Goal: Task Accomplishment & Management: Manage account settings

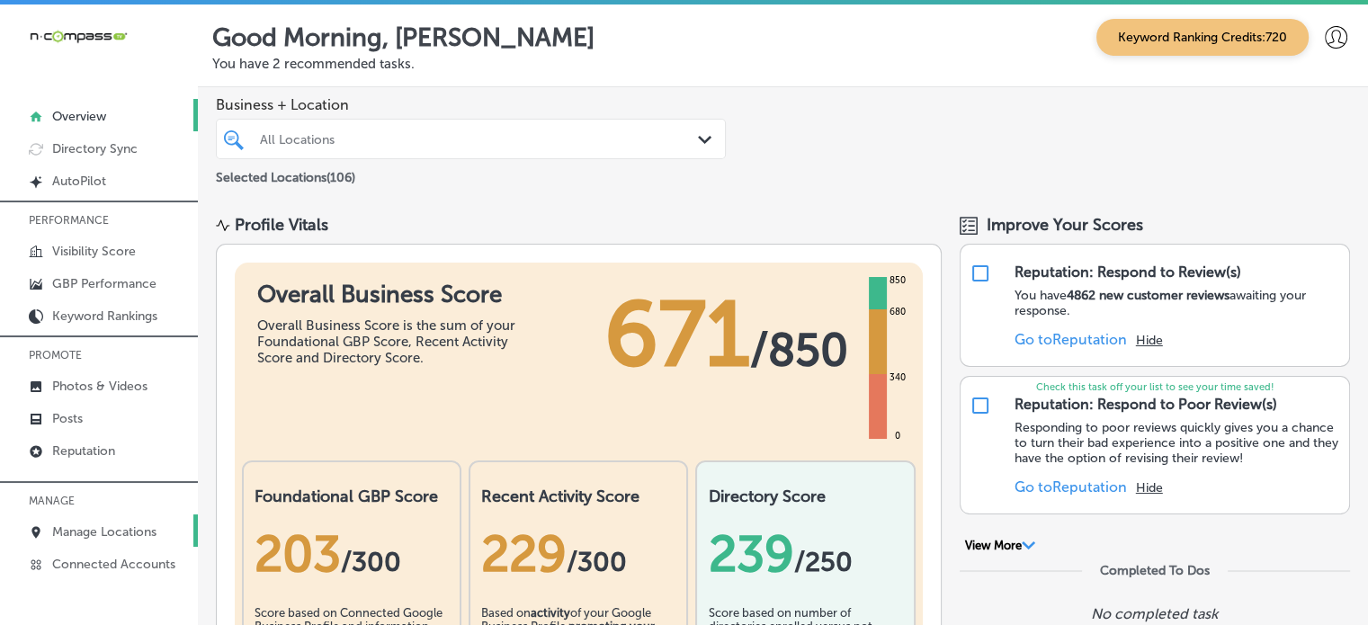
click at [110, 524] on p "Manage Locations" at bounding box center [104, 531] width 104 height 15
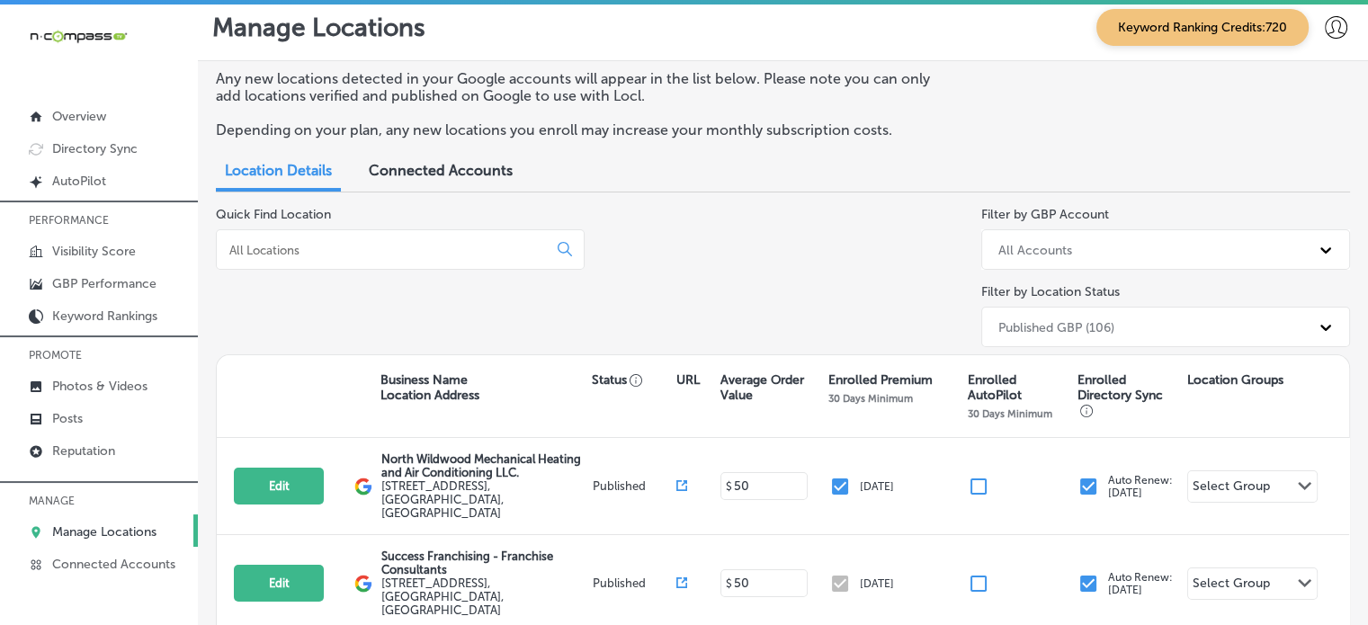
scroll to position [11, 0]
click at [396, 245] on input at bounding box center [386, 249] width 316 height 16
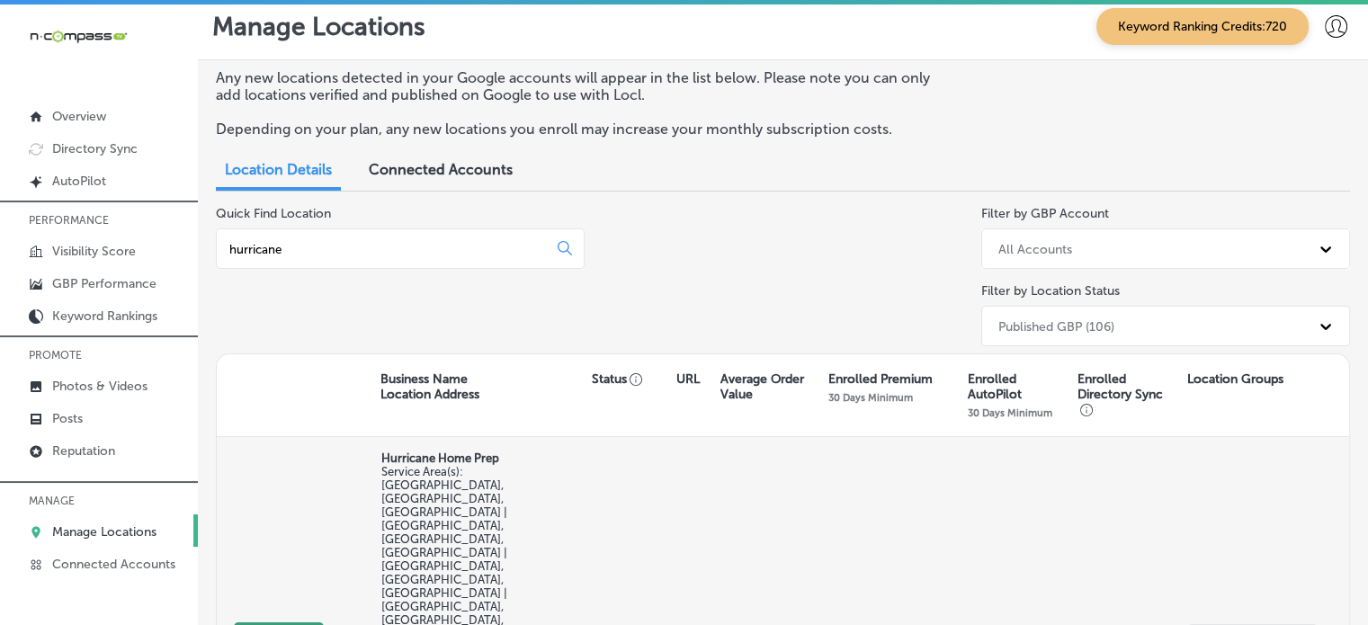
type input "hurricane"
select select "US"
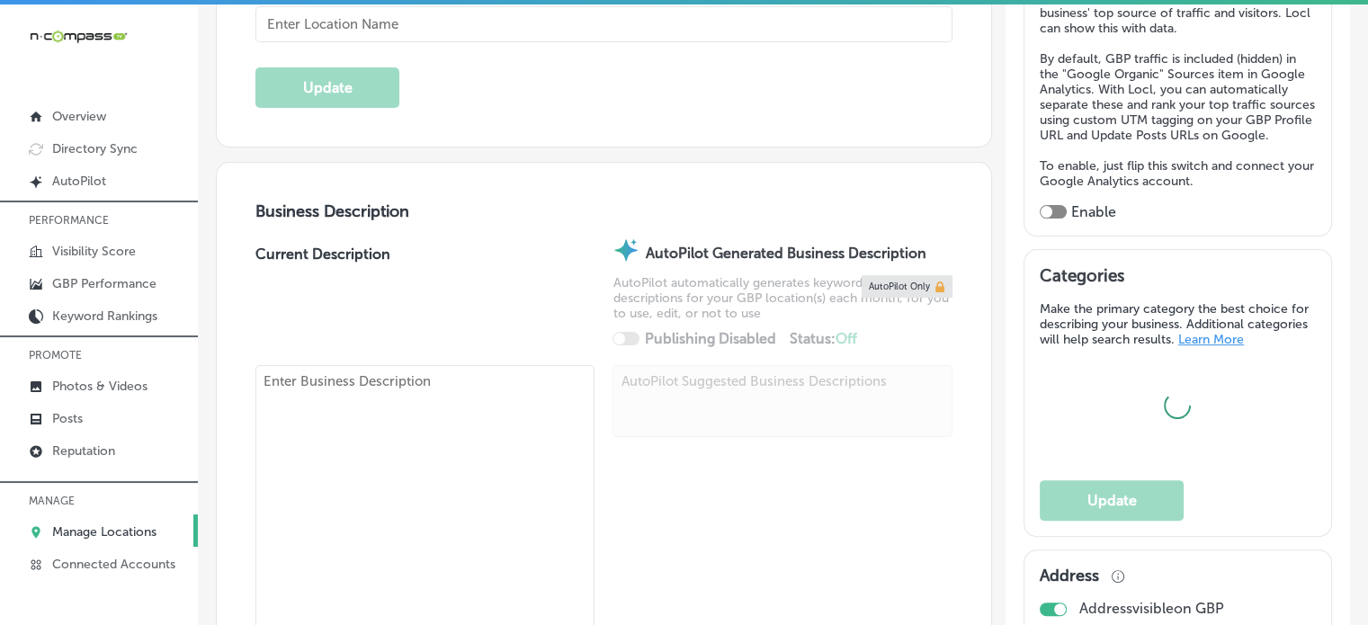
type input "Hurricane Home Prep"
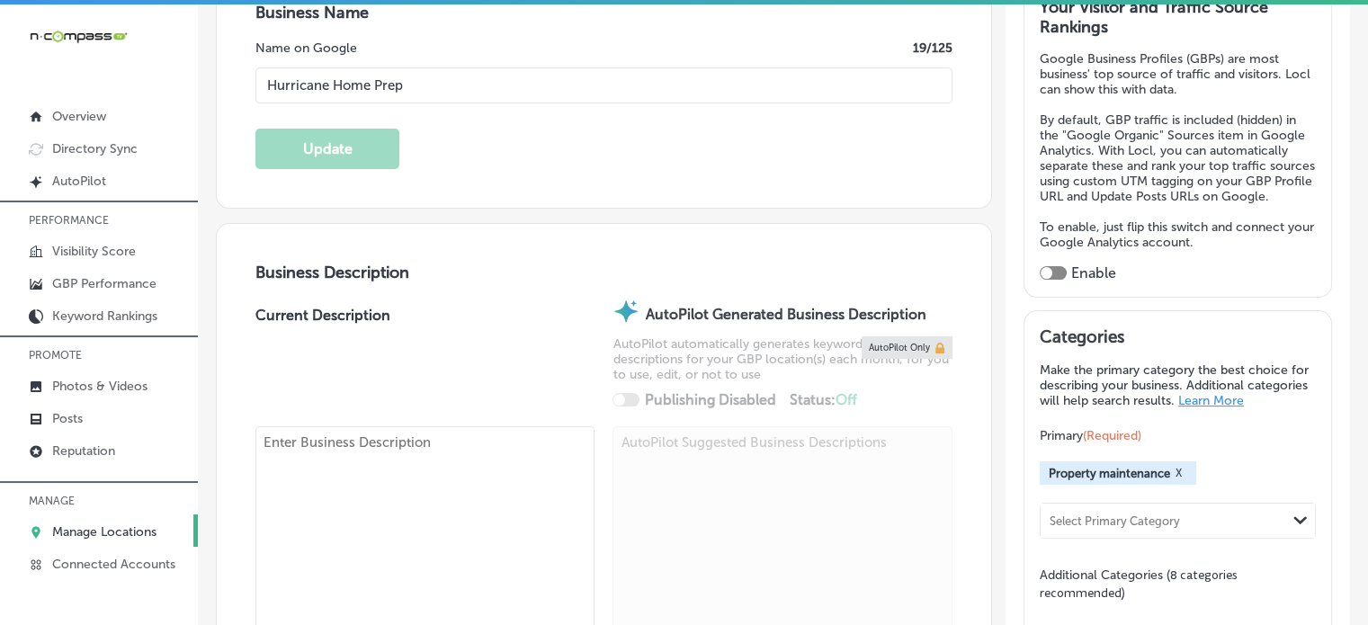
checkbox input "false"
type input "[STREET_ADDRESS]"
type input "#2539"
type input "Saint Augustine"
type input "32080"
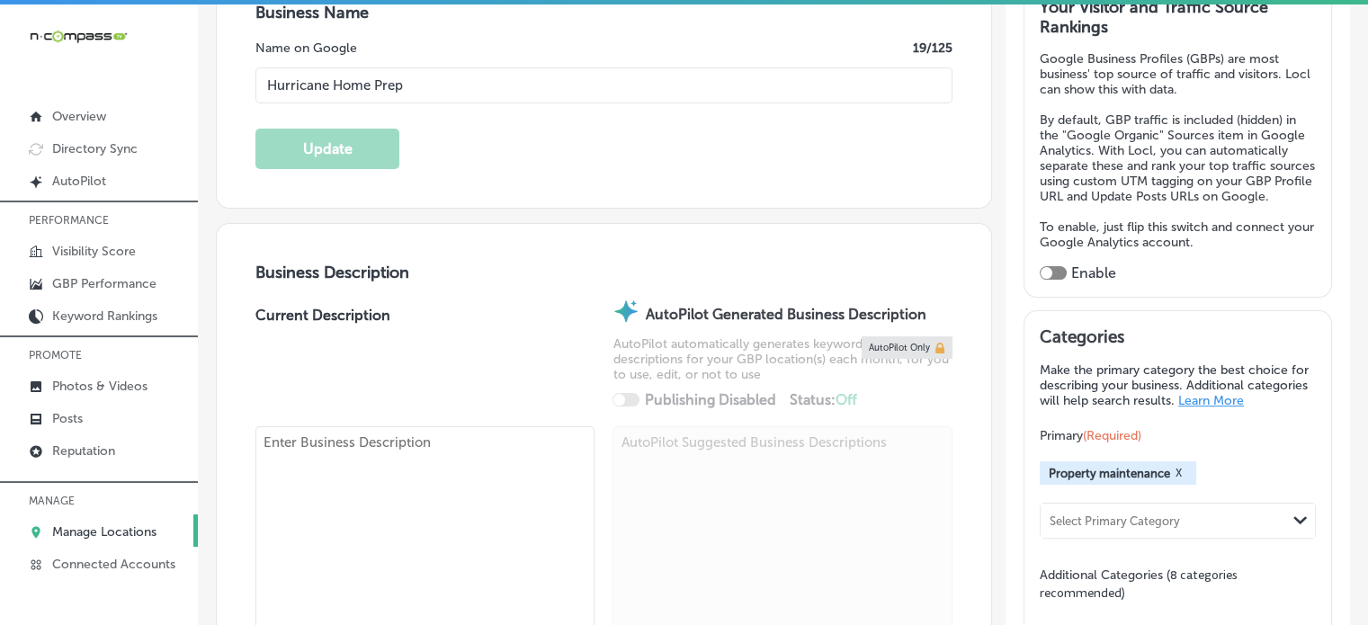
type input "US"
type input "[URL][DOMAIN_NAME]"
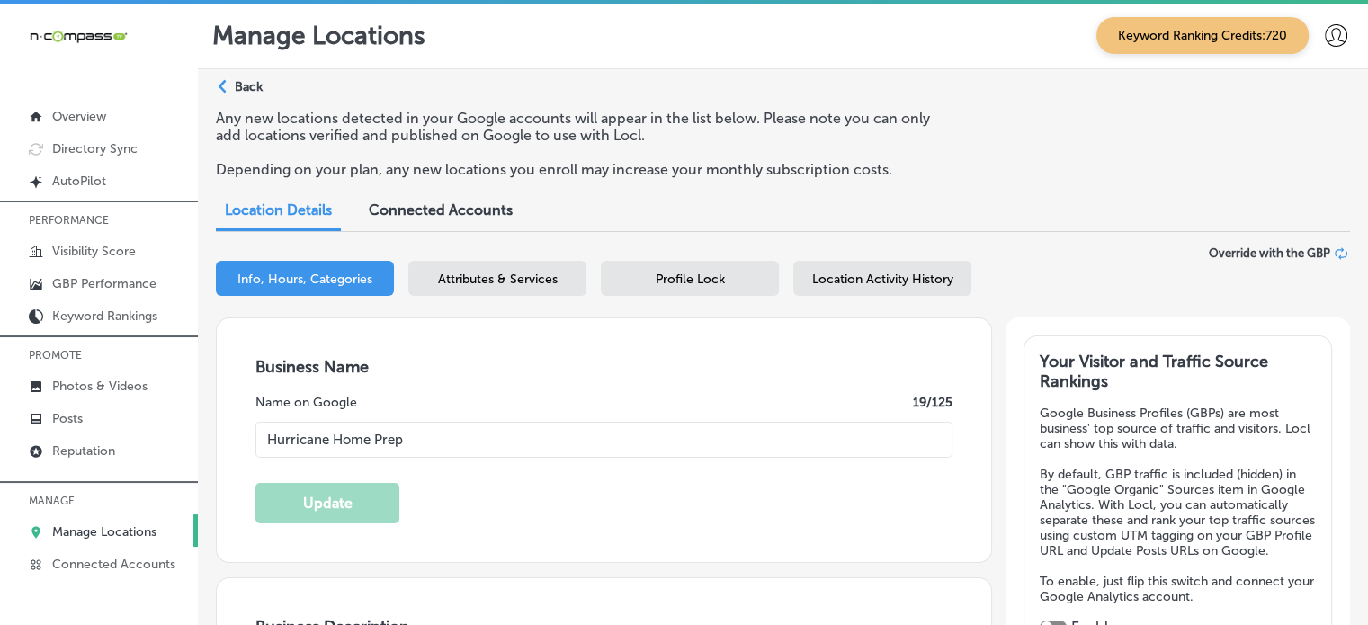
type textarea "Founded by [PERSON_NAME], a licensed insurance adjuster with over 15 years of e…"
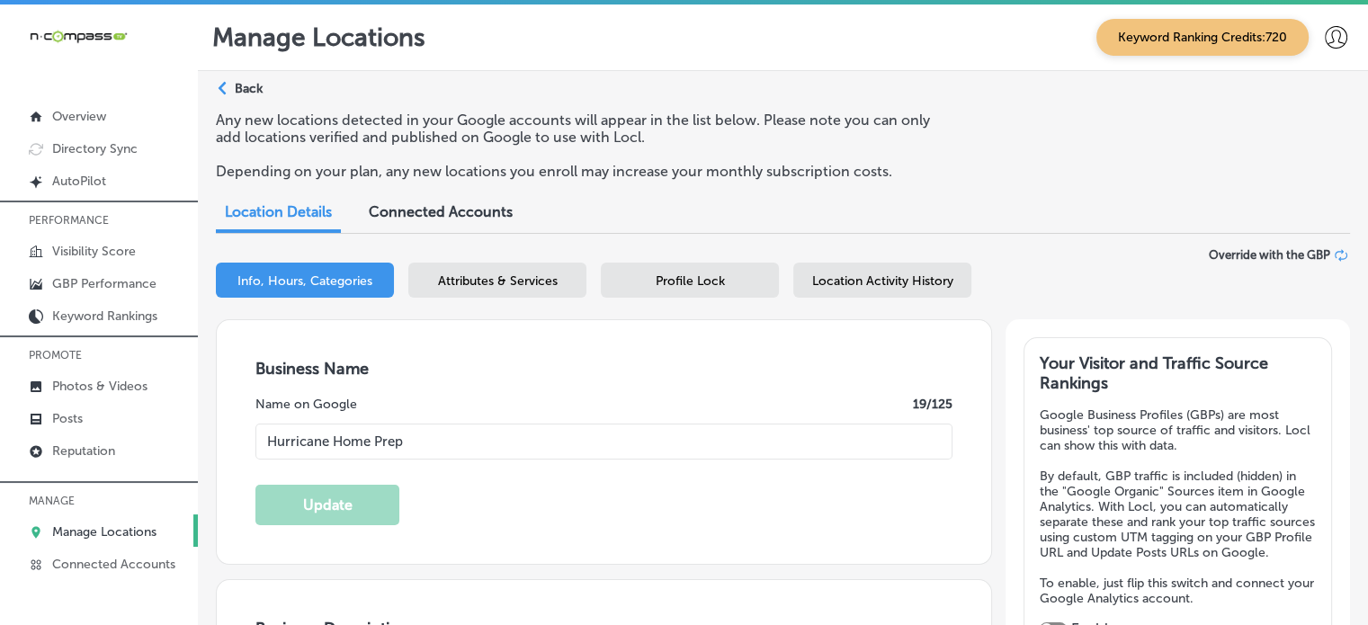
type input "[PHONE_NUMBER]"
click at [479, 273] on div "Attributes & Services" at bounding box center [497, 280] width 178 height 35
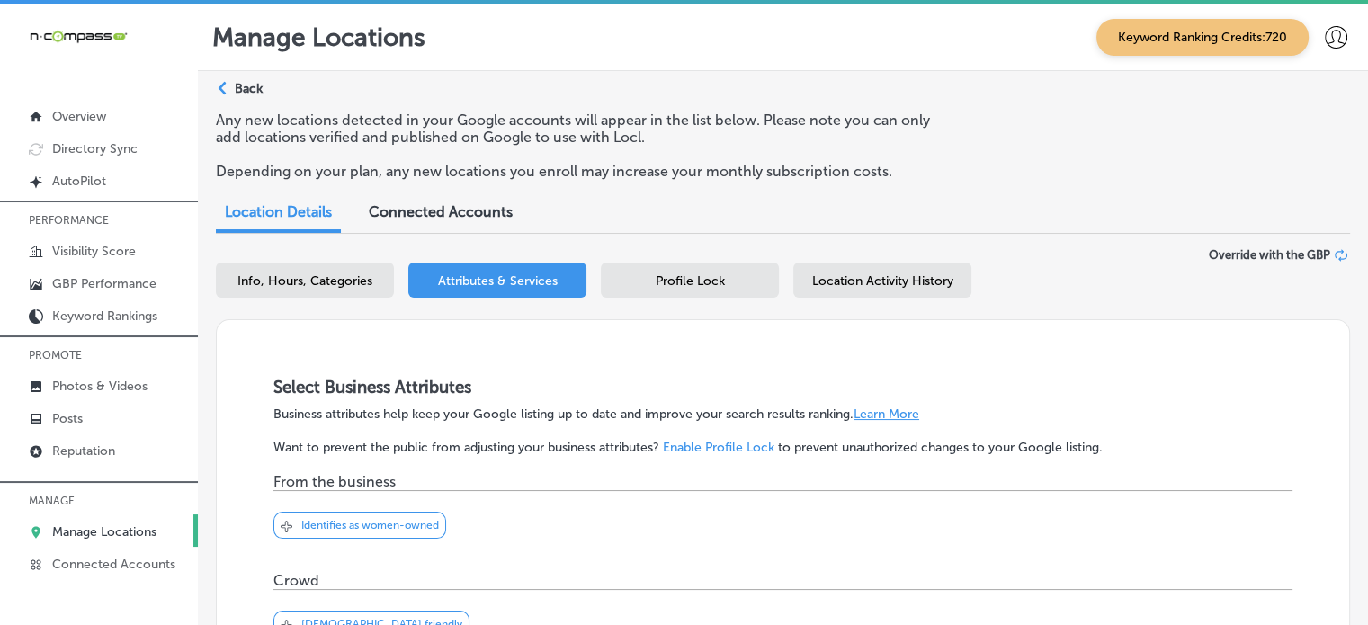
click at [694, 280] on span "Profile Lock" at bounding box center [690, 280] width 69 height 15
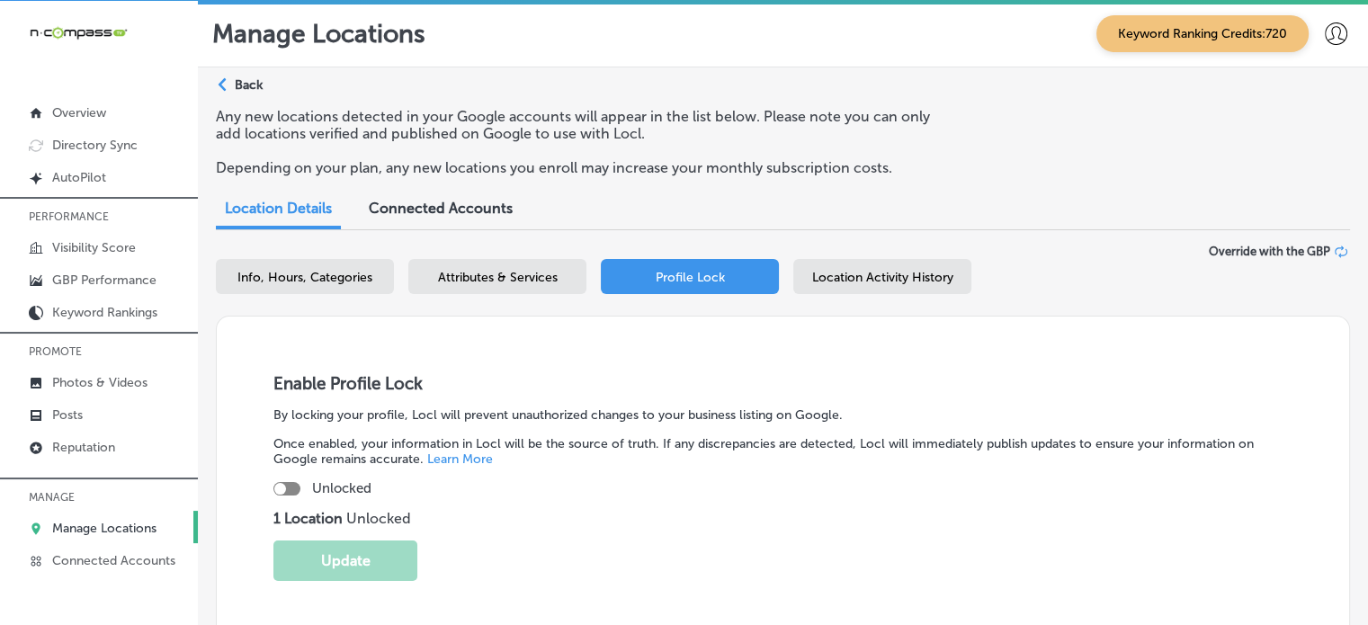
click at [863, 280] on span "Location Activity History" at bounding box center [882, 277] width 141 height 15
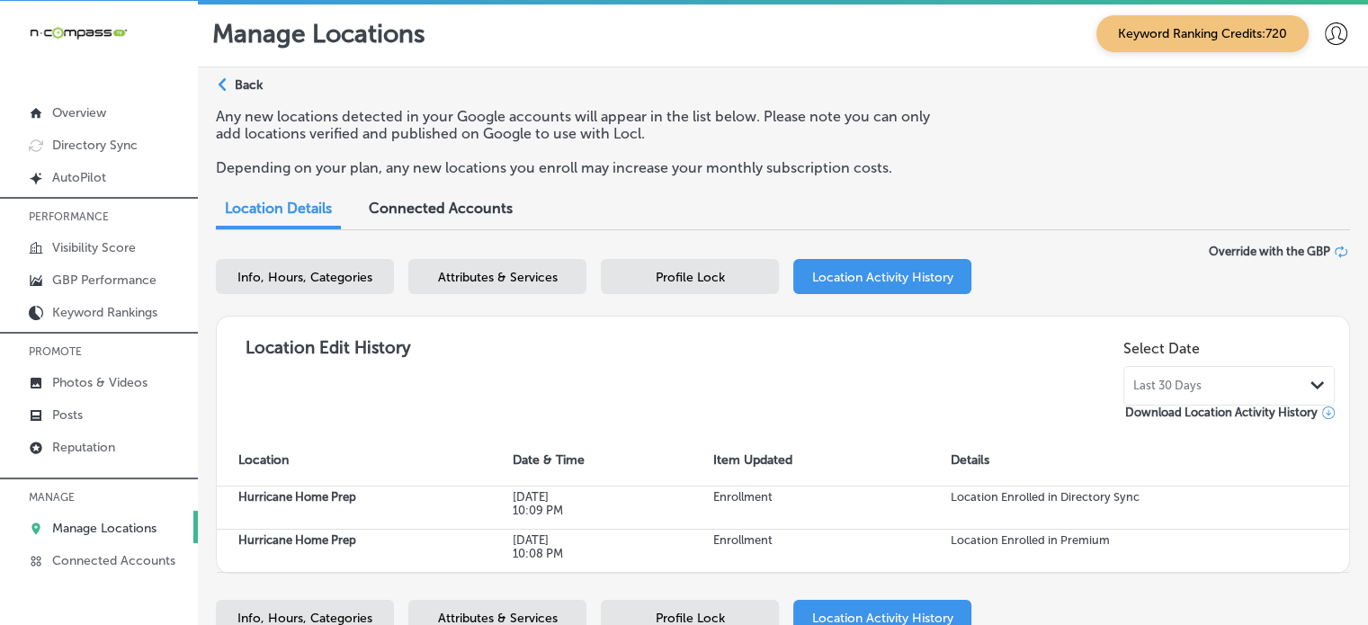
click at [695, 280] on span "Profile Lock" at bounding box center [690, 277] width 69 height 15
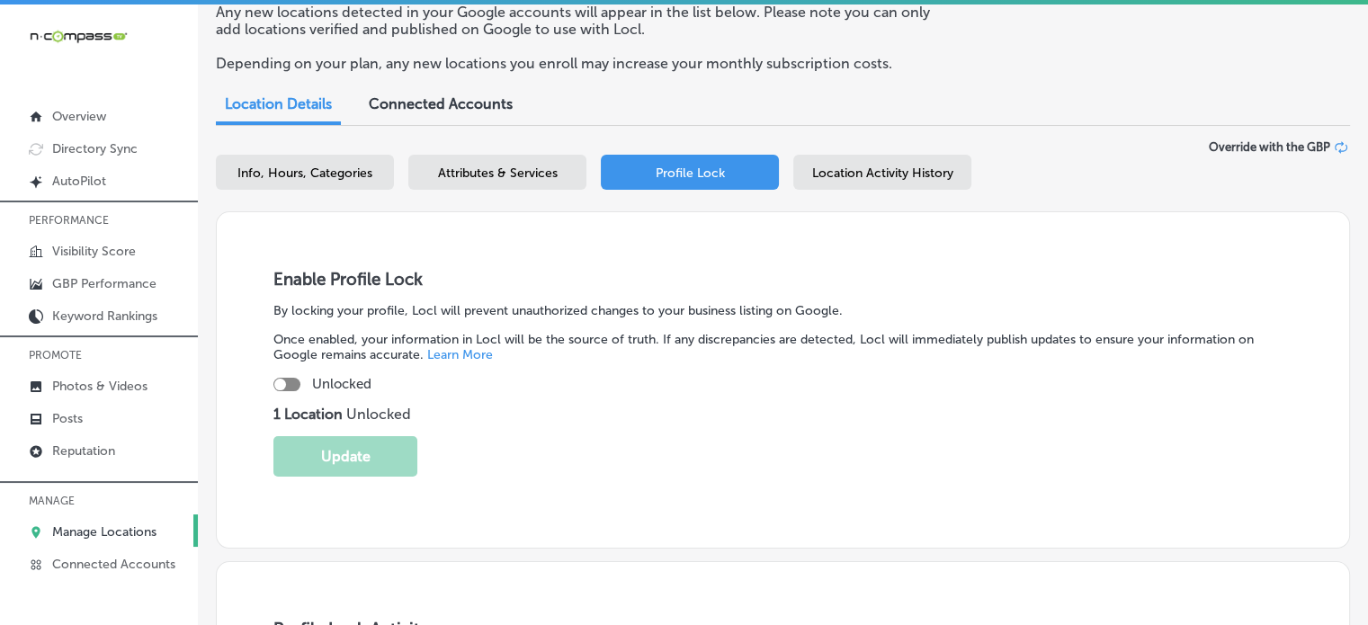
scroll to position [110, 0]
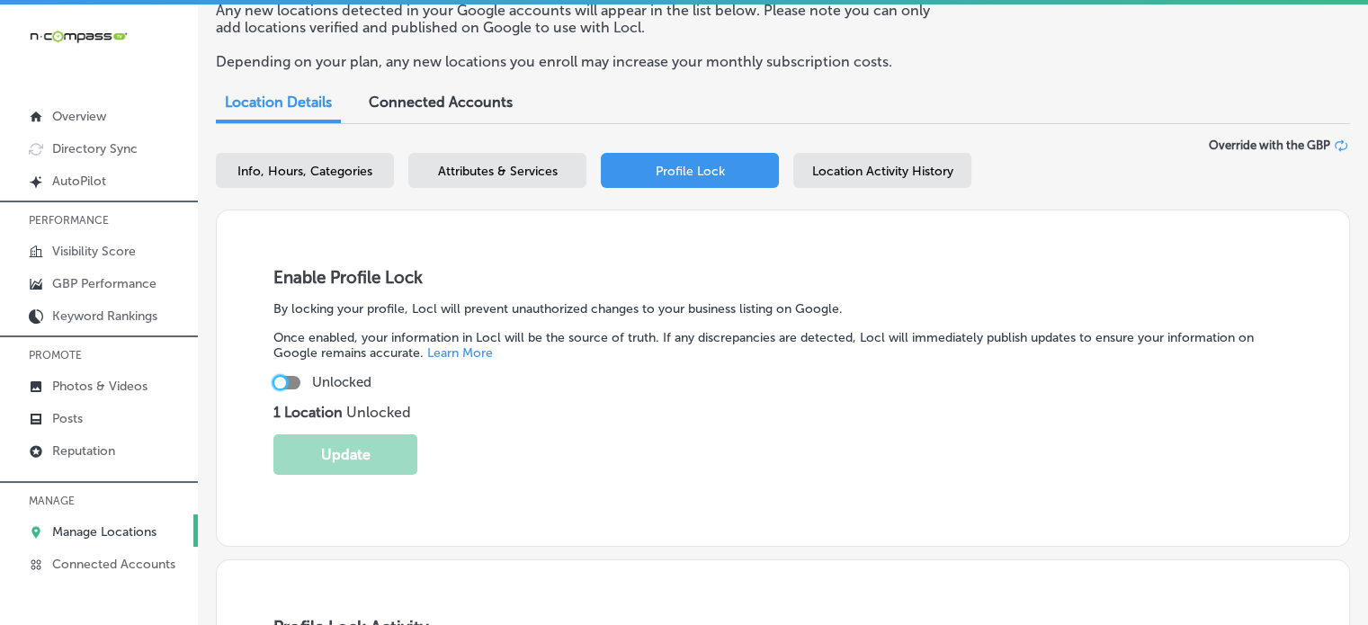
click at [284, 381] on div at bounding box center [280, 383] width 12 height 12
checkbox input "true"
click at [354, 470] on button "Update" at bounding box center [345, 455] width 144 height 40
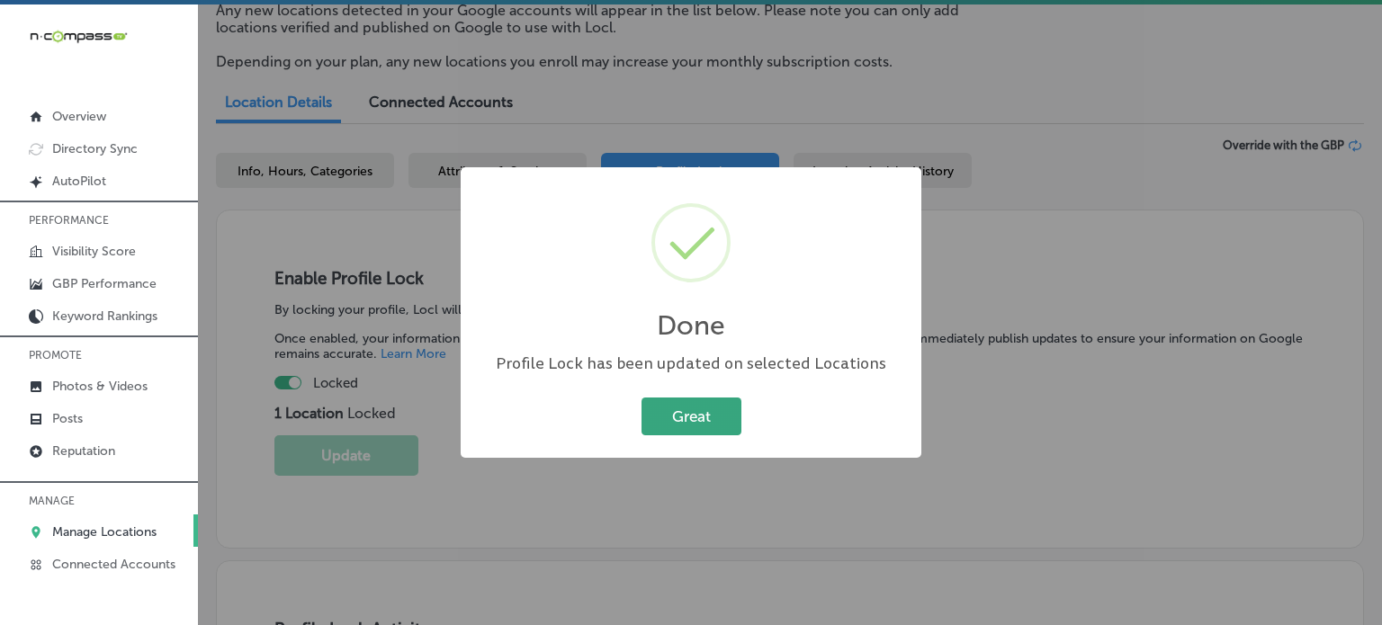
click at [710, 406] on button "Great" at bounding box center [691, 416] width 100 height 37
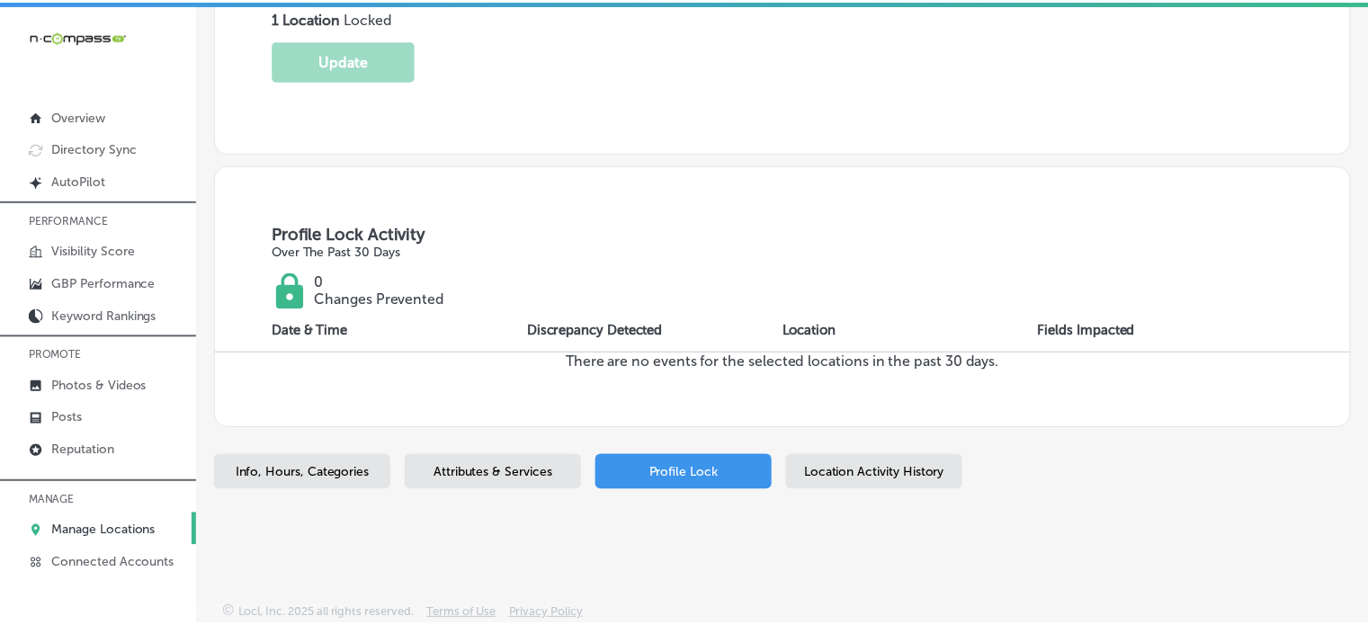
scroll to position [498, 0]
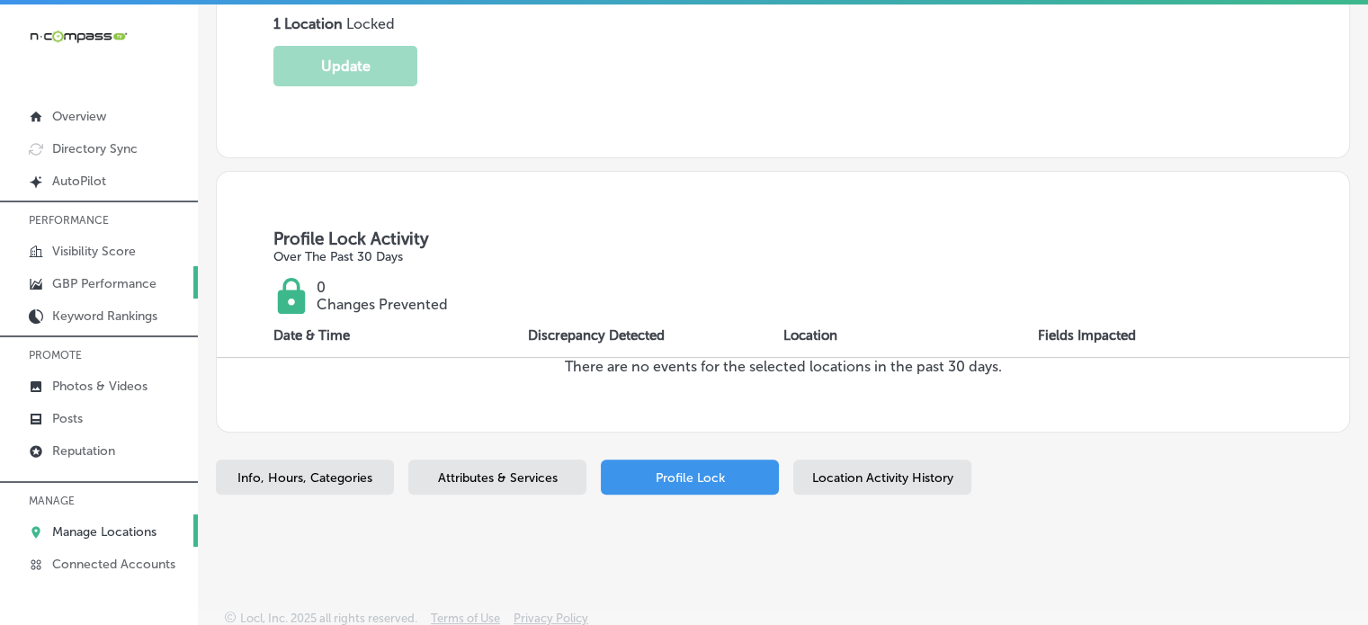
click at [101, 282] on p "GBP Performance" at bounding box center [104, 283] width 104 height 15
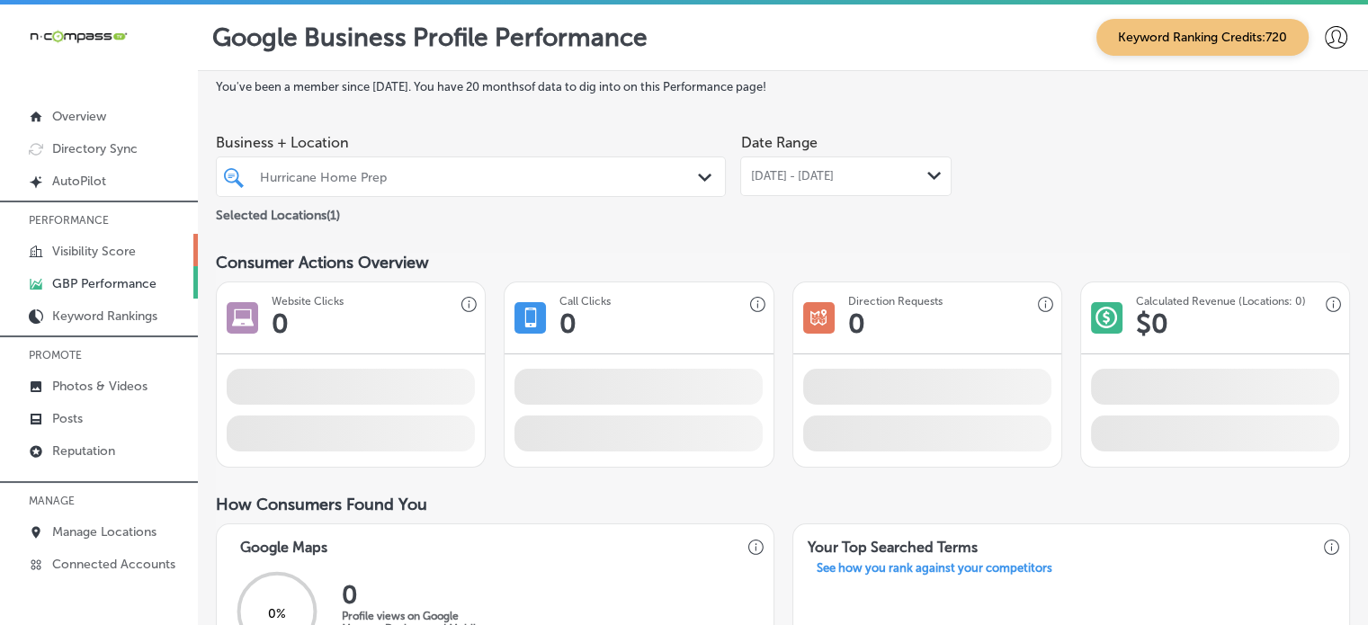
click at [103, 252] on p "Visibility Score" at bounding box center [94, 251] width 84 height 15
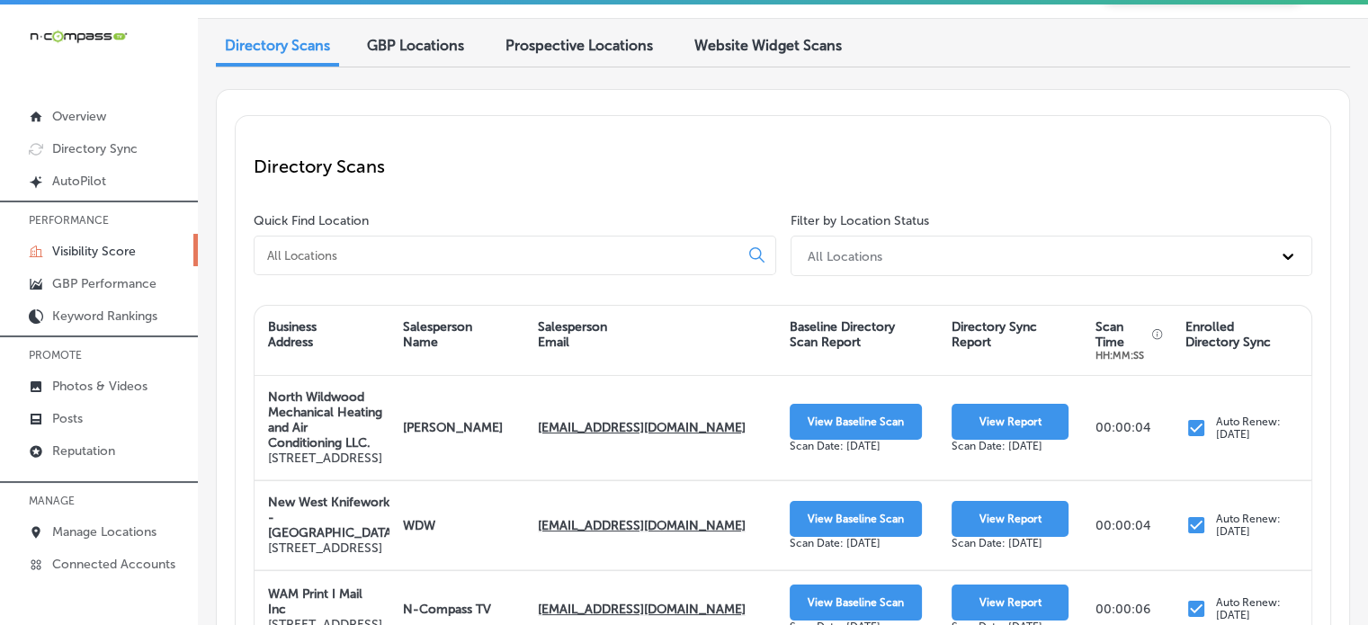
scroll to position [51, 0]
click at [467, 258] on input at bounding box center [500, 256] width 470 height 16
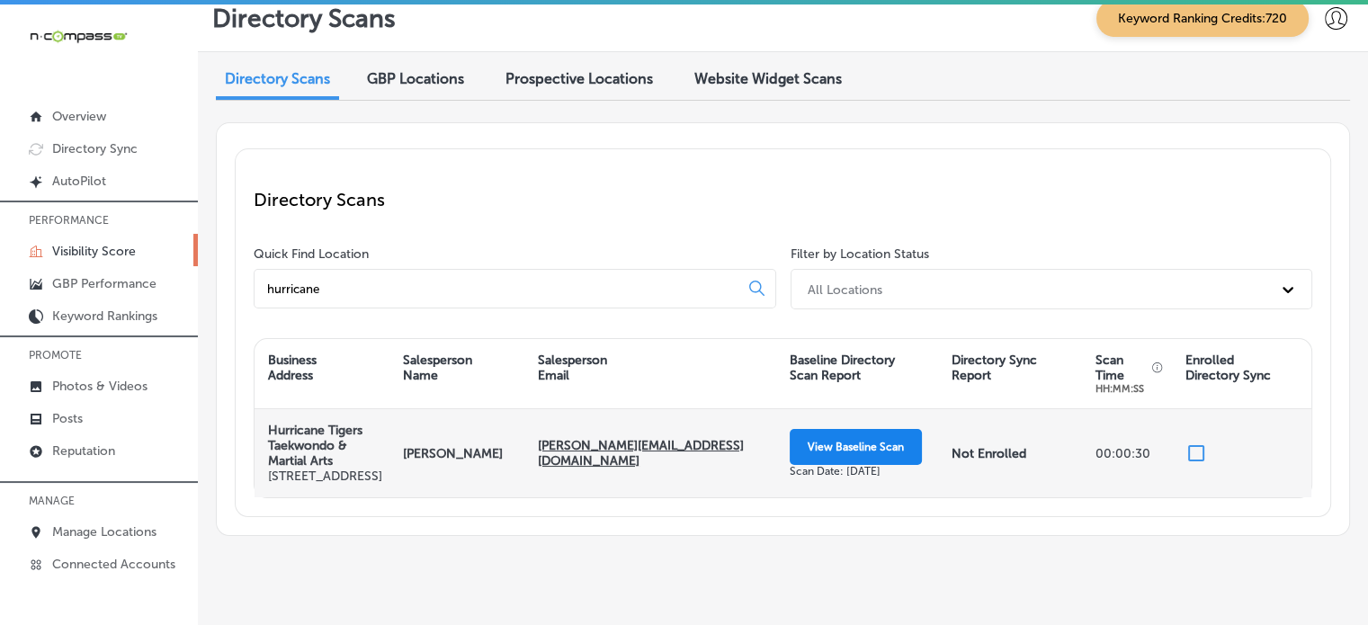
type input "hurricane"
click at [875, 453] on button "View Baseline Scan" at bounding box center [856, 447] width 132 height 36
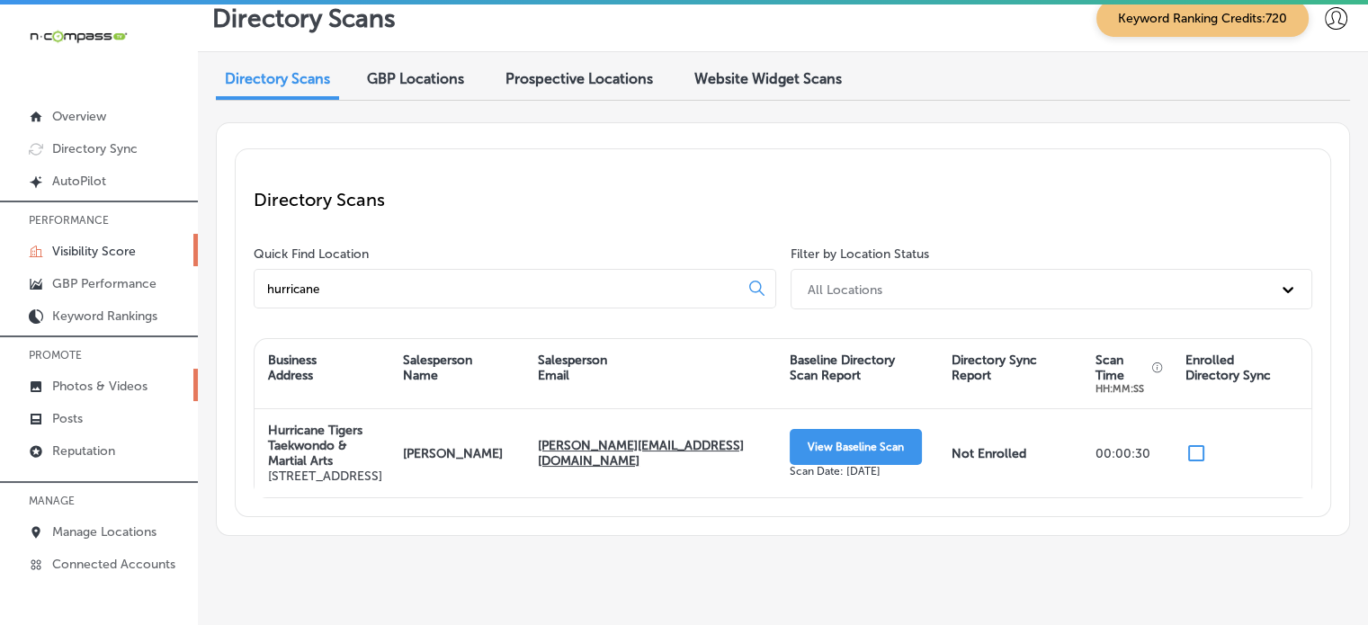
click at [101, 376] on link "Photos & Videos" at bounding box center [99, 385] width 198 height 32
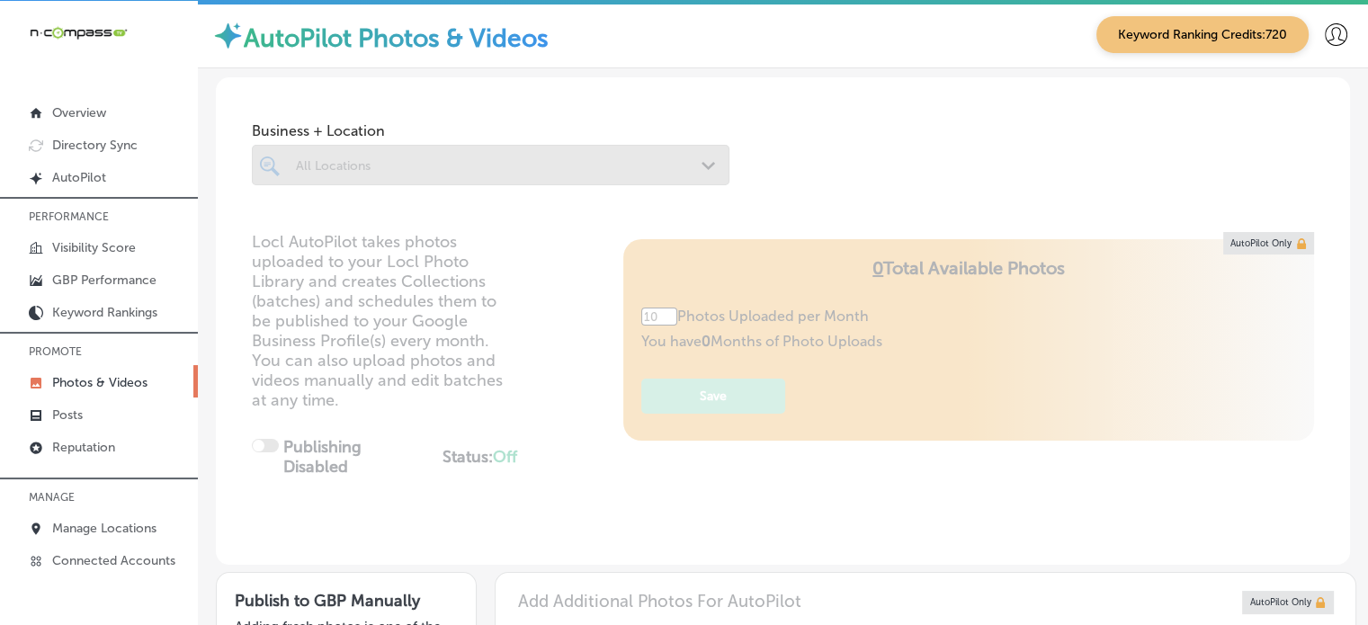
scroll to position [604, 0]
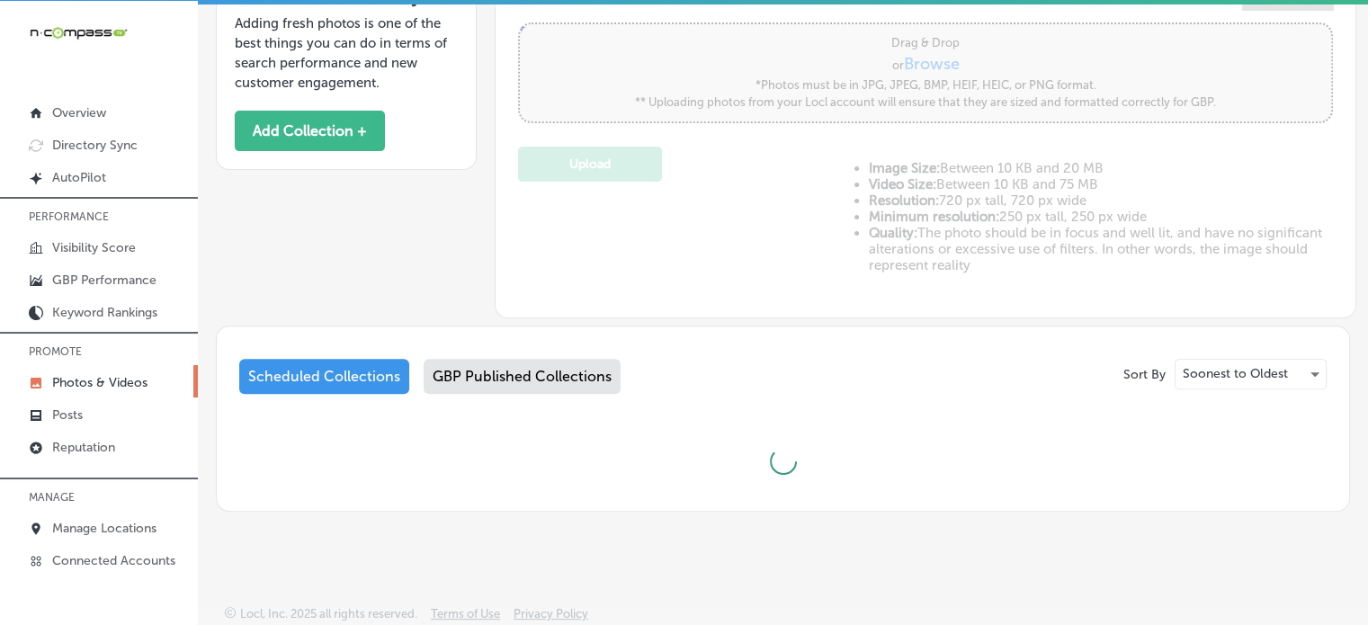
type input "5"
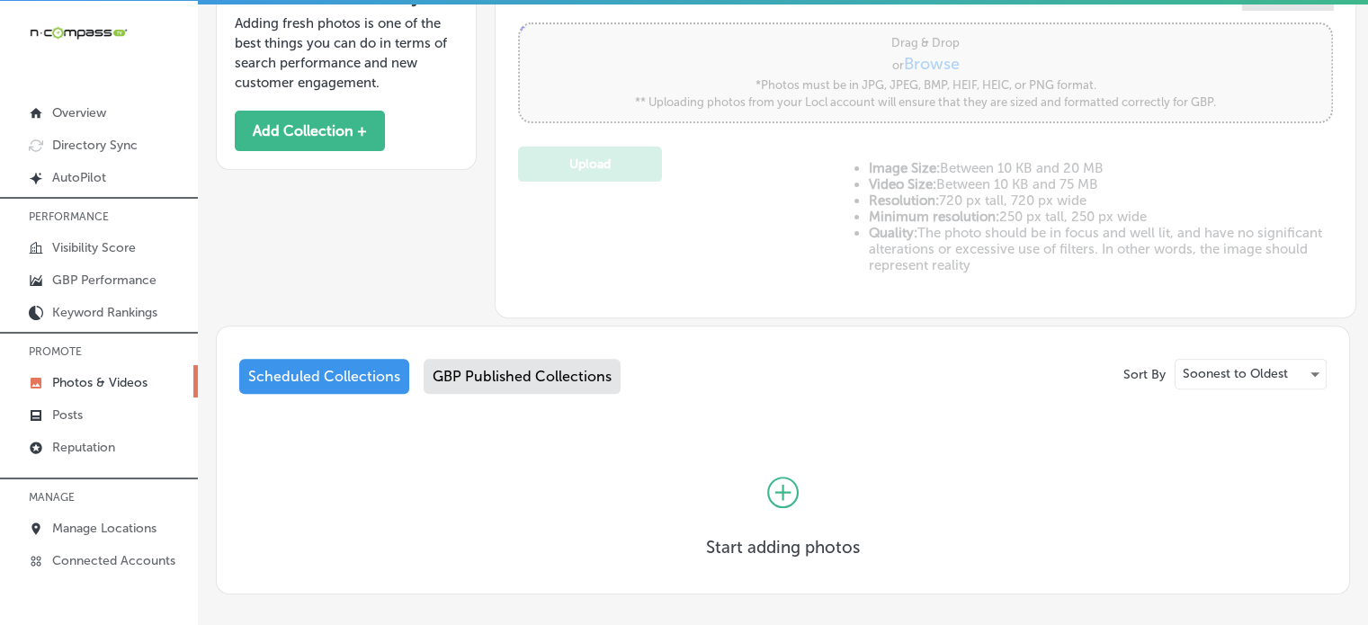
scroll to position [0, 0]
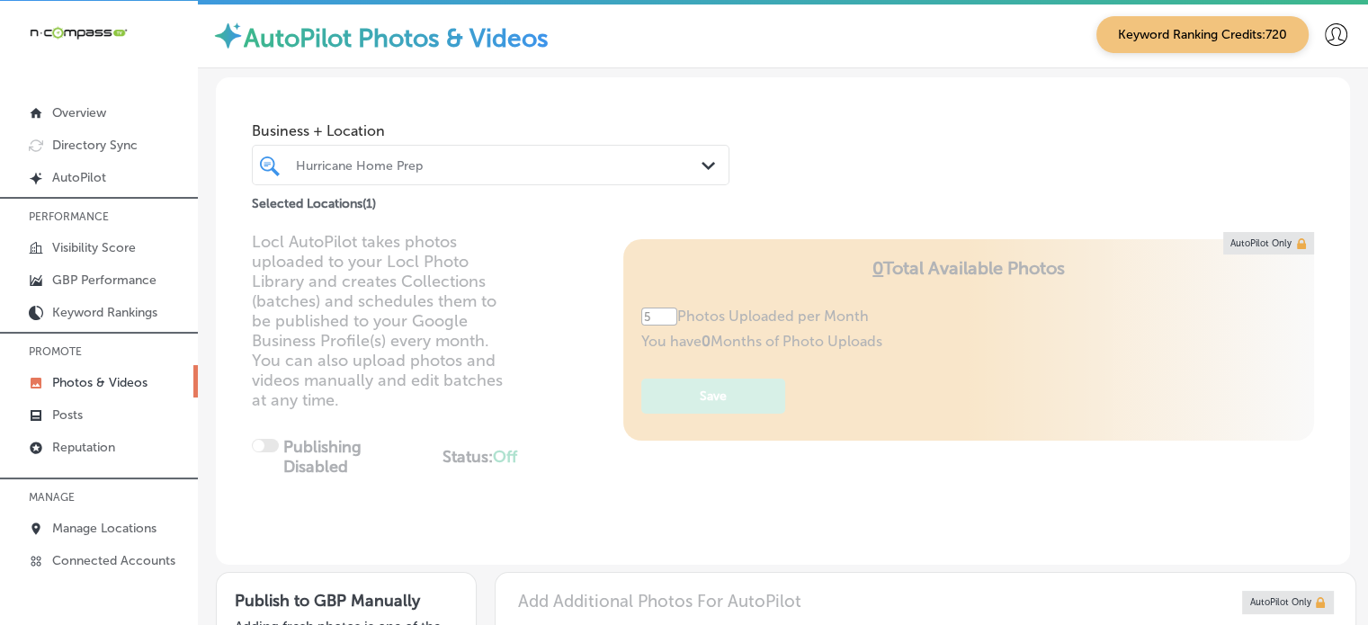
click at [540, 183] on div "Hurricane Home Prep Path Created with Sketch." at bounding box center [491, 165] width 478 height 40
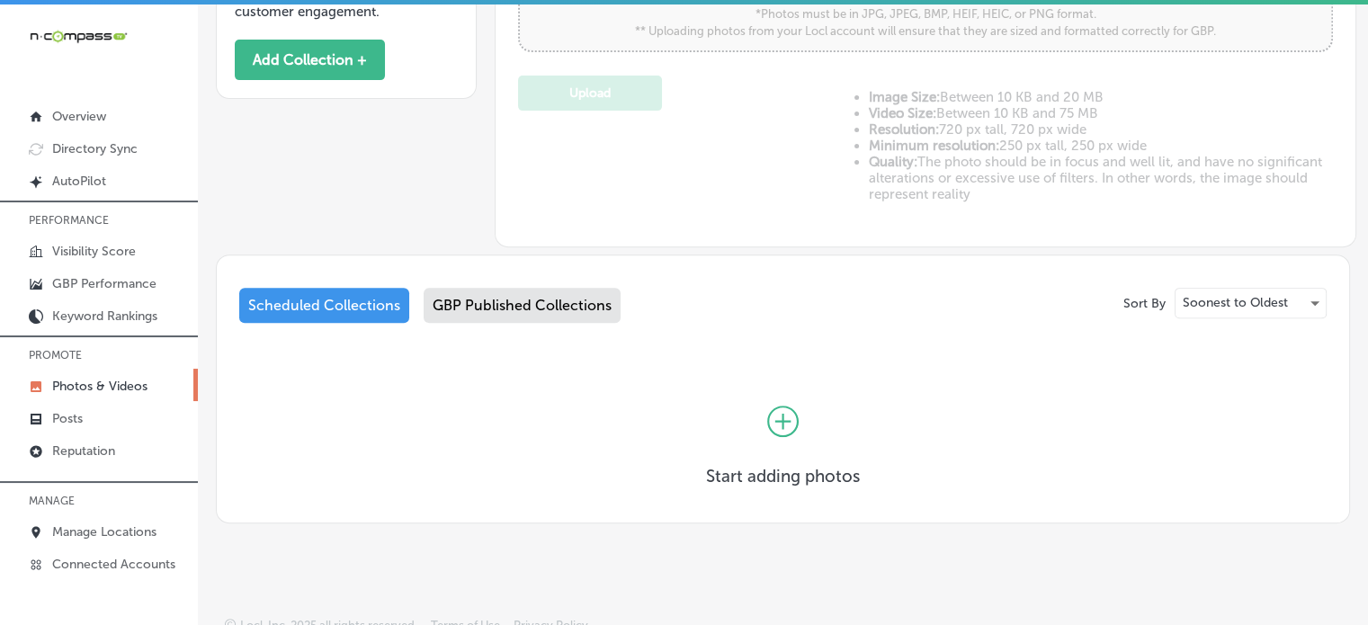
scroll to position [686, 0]
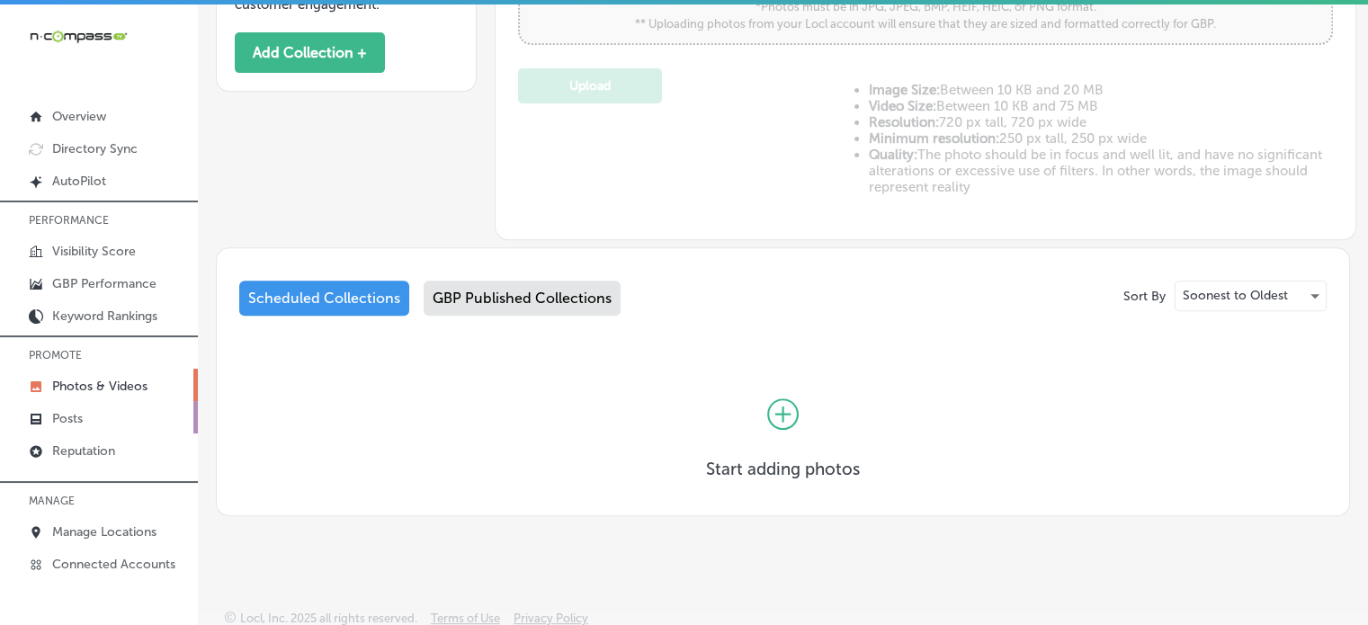
click at [76, 417] on p "Posts" at bounding box center [67, 418] width 31 height 15
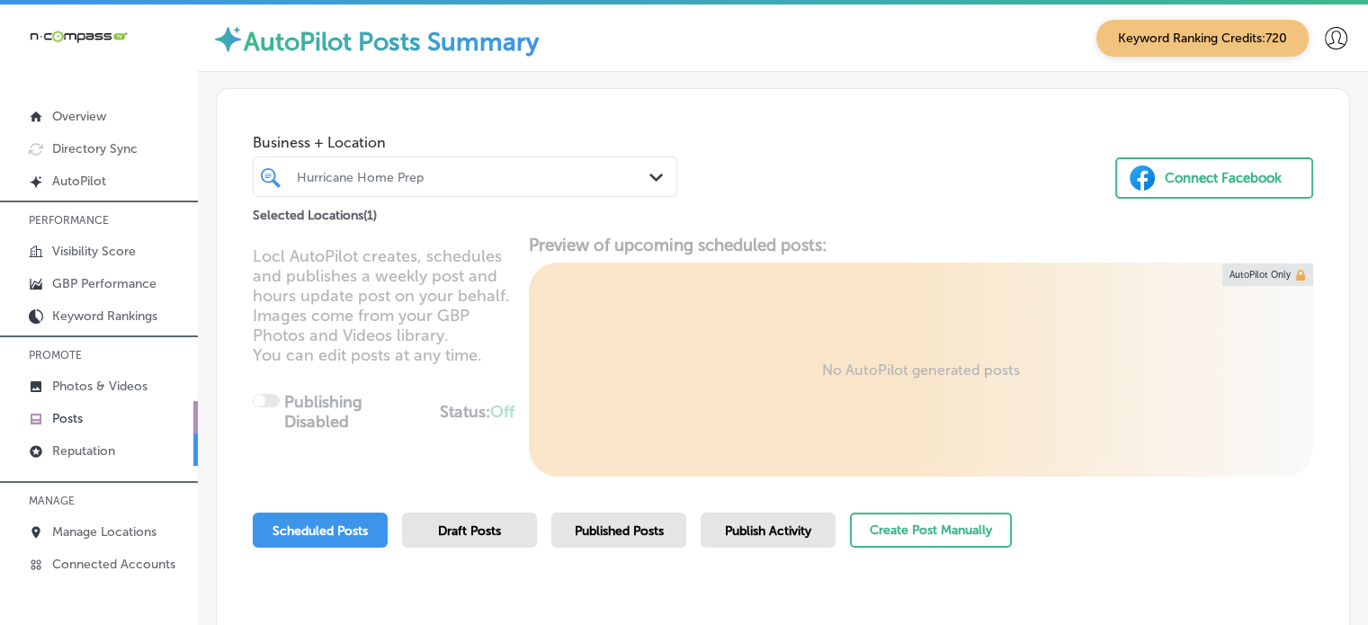
click at [84, 444] on p "Reputation" at bounding box center [83, 451] width 63 height 15
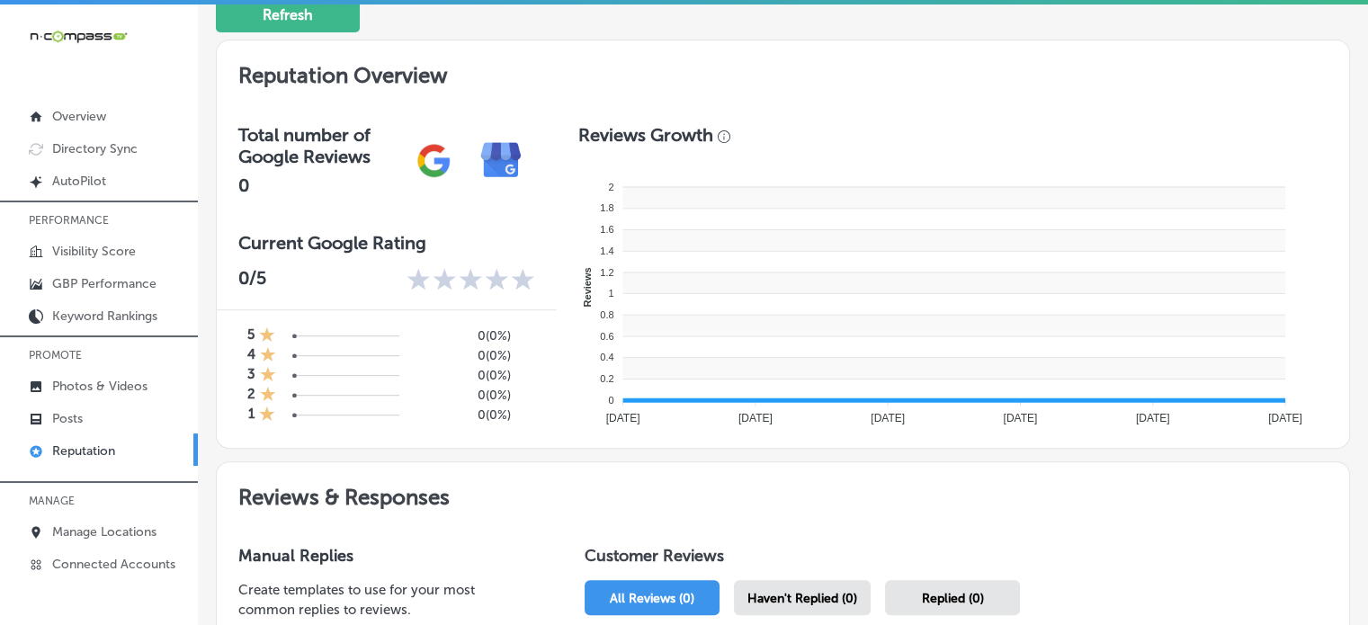
type textarea "x"
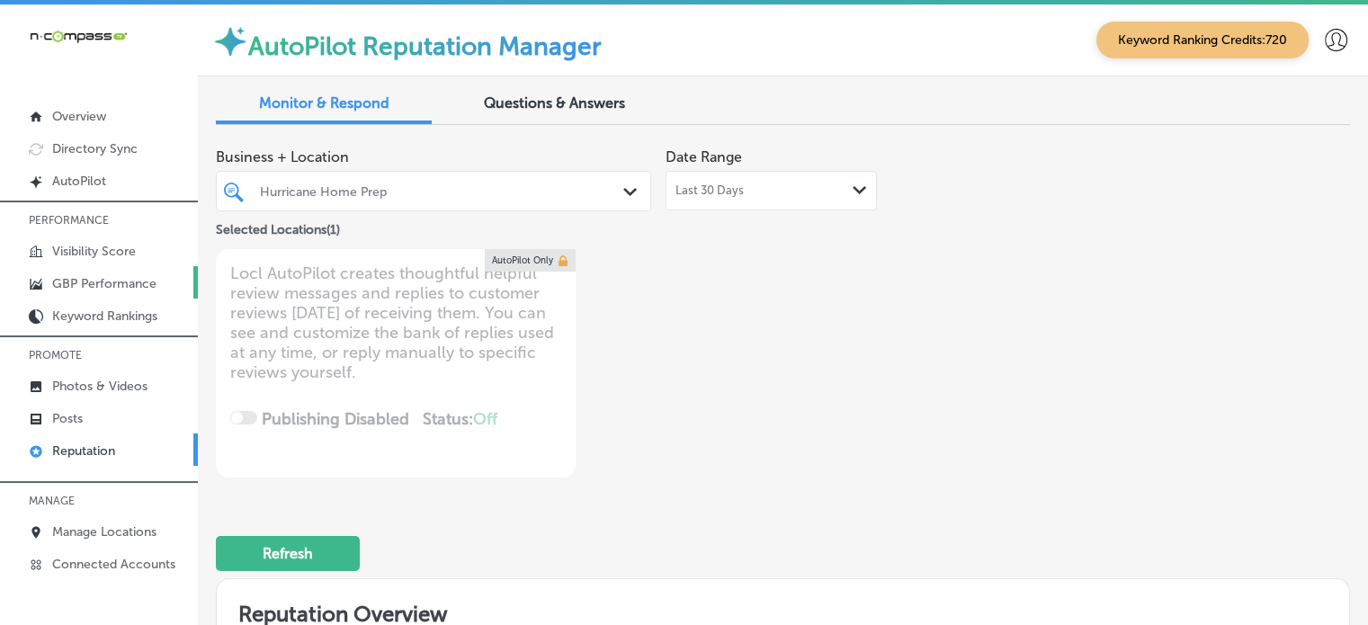
click at [90, 282] on p "GBP Performance" at bounding box center [104, 283] width 104 height 15
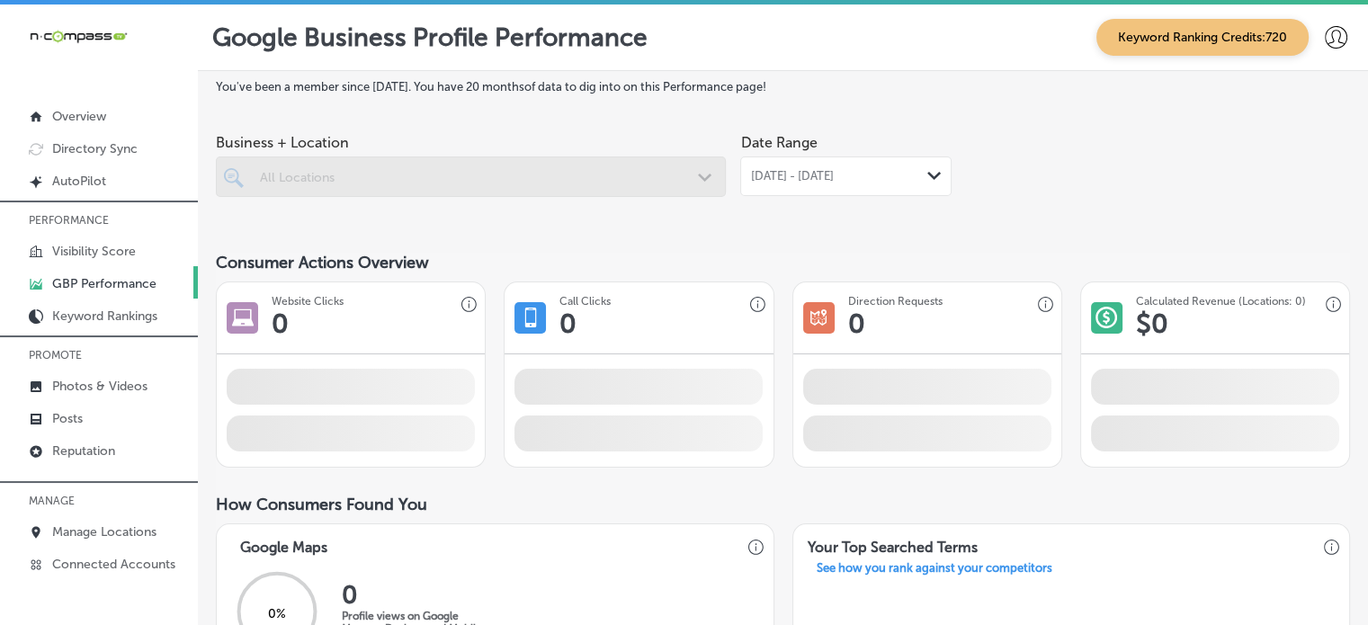
click at [906, 174] on div "[DATE] - [DATE] Path Created with Sketch." at bounding box center [846, 176] width 192 height 14
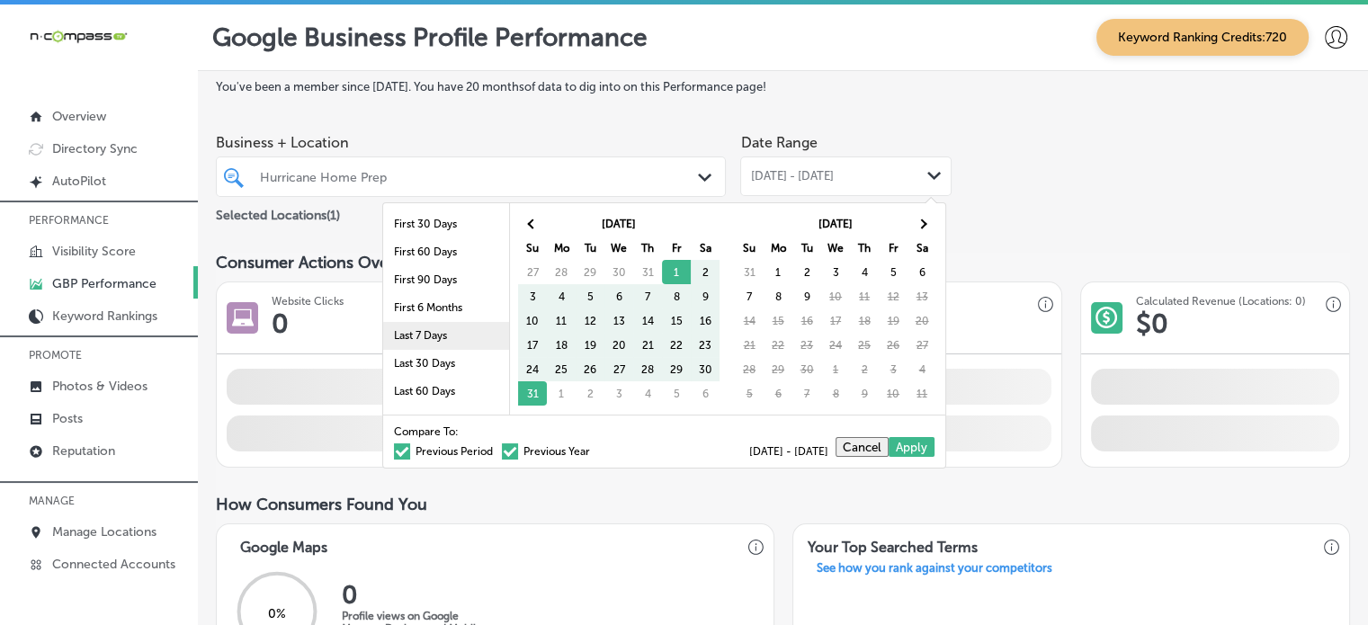
scroll to position [104, 0]
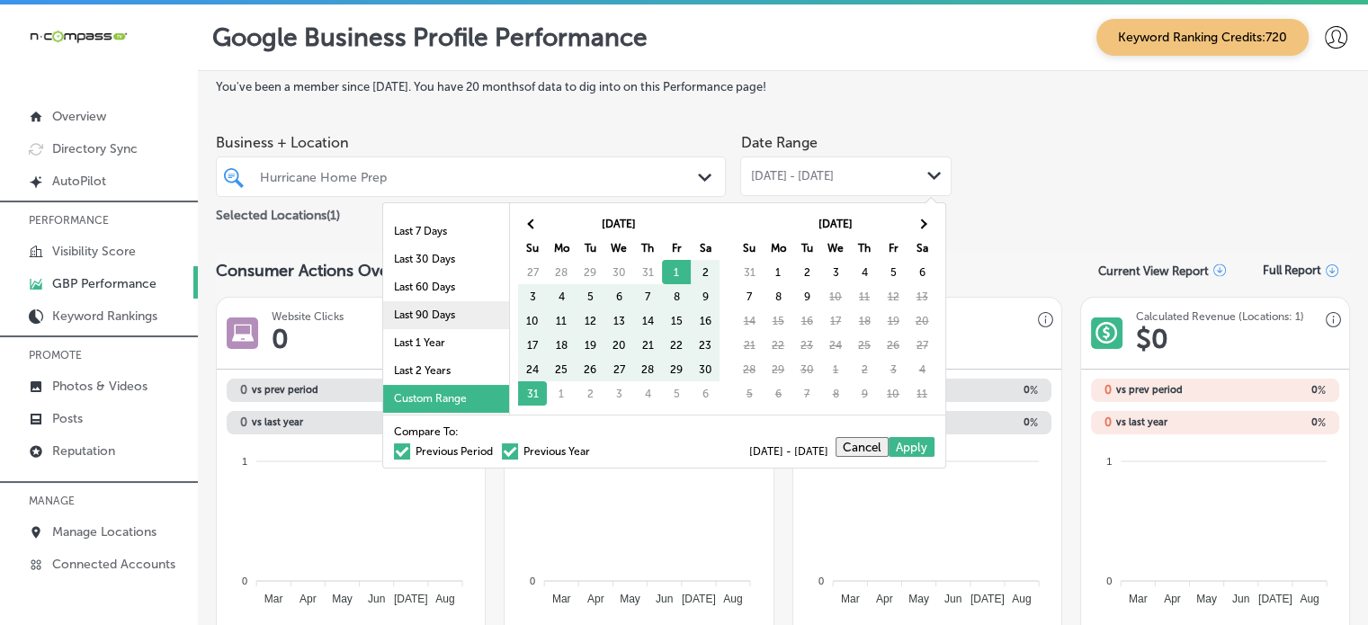
click at [407, 314] on li "Last 90 Days" at bounding box center [446, 315] width 126 height 28
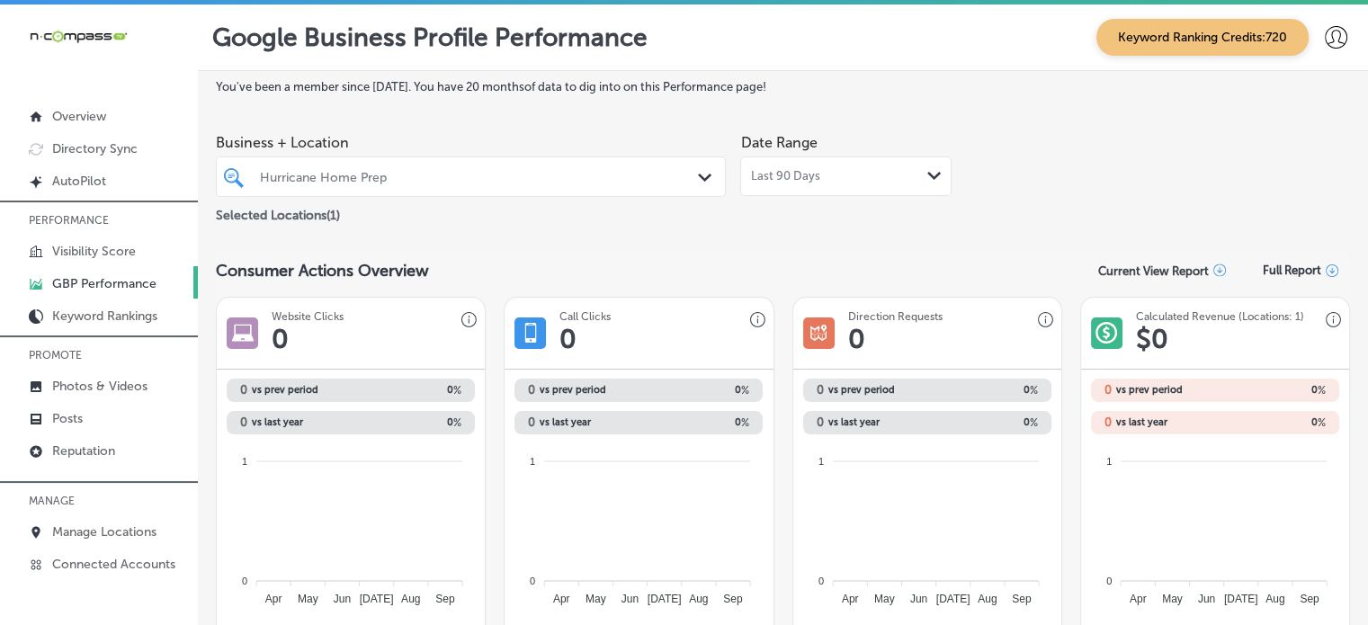
click at [849, 188] on div "Last 90 Days Path Created with Sketch." at bounding box center [845, 177] width 211 height 40
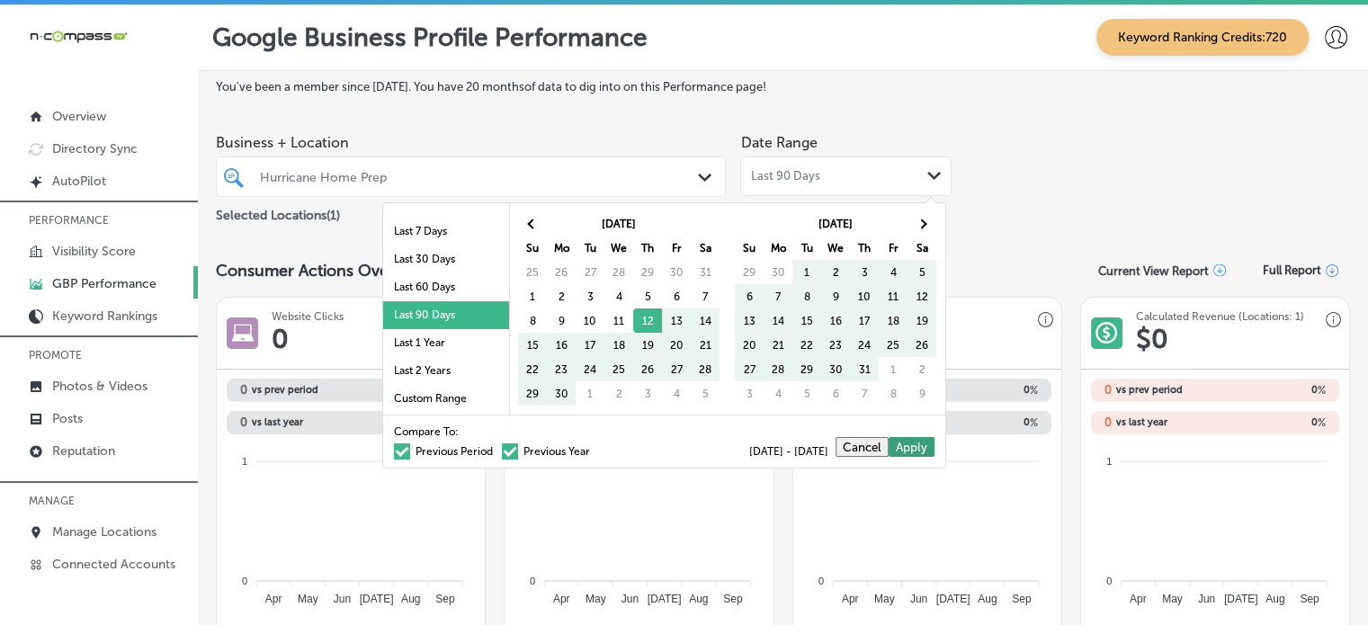
click at [910, 443] on button "Apply" at bounding box center [912, 447] width 46 height 20
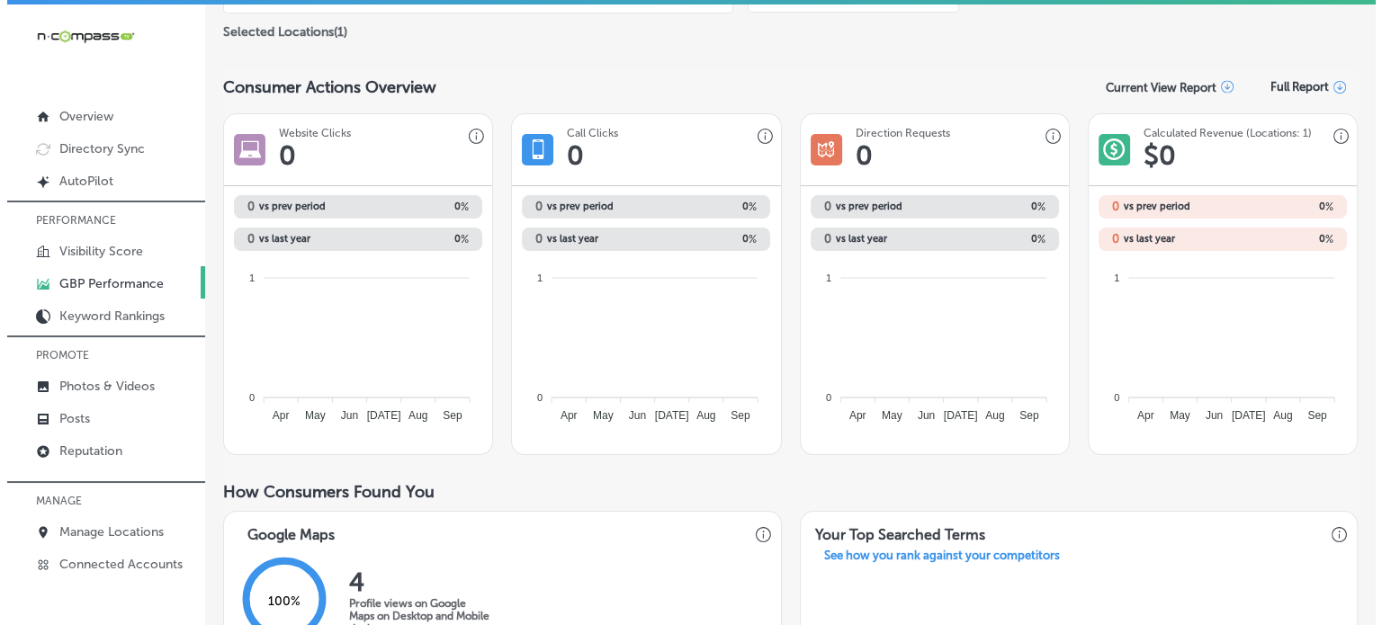
scroll to position [0, 0]
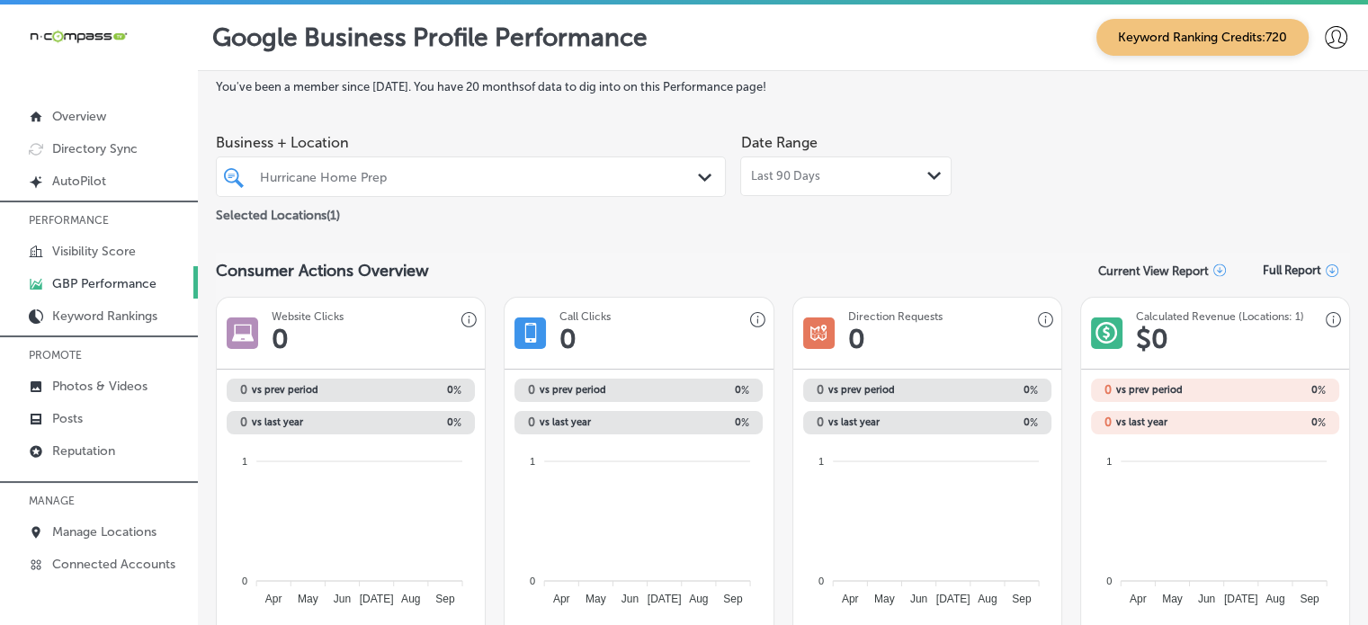
click at [650, 186] on div "Hurricane Home Prep" at bounding box center [471, 177] width 440 height 28
